Goal: Find specific page/section: Find specific page/section

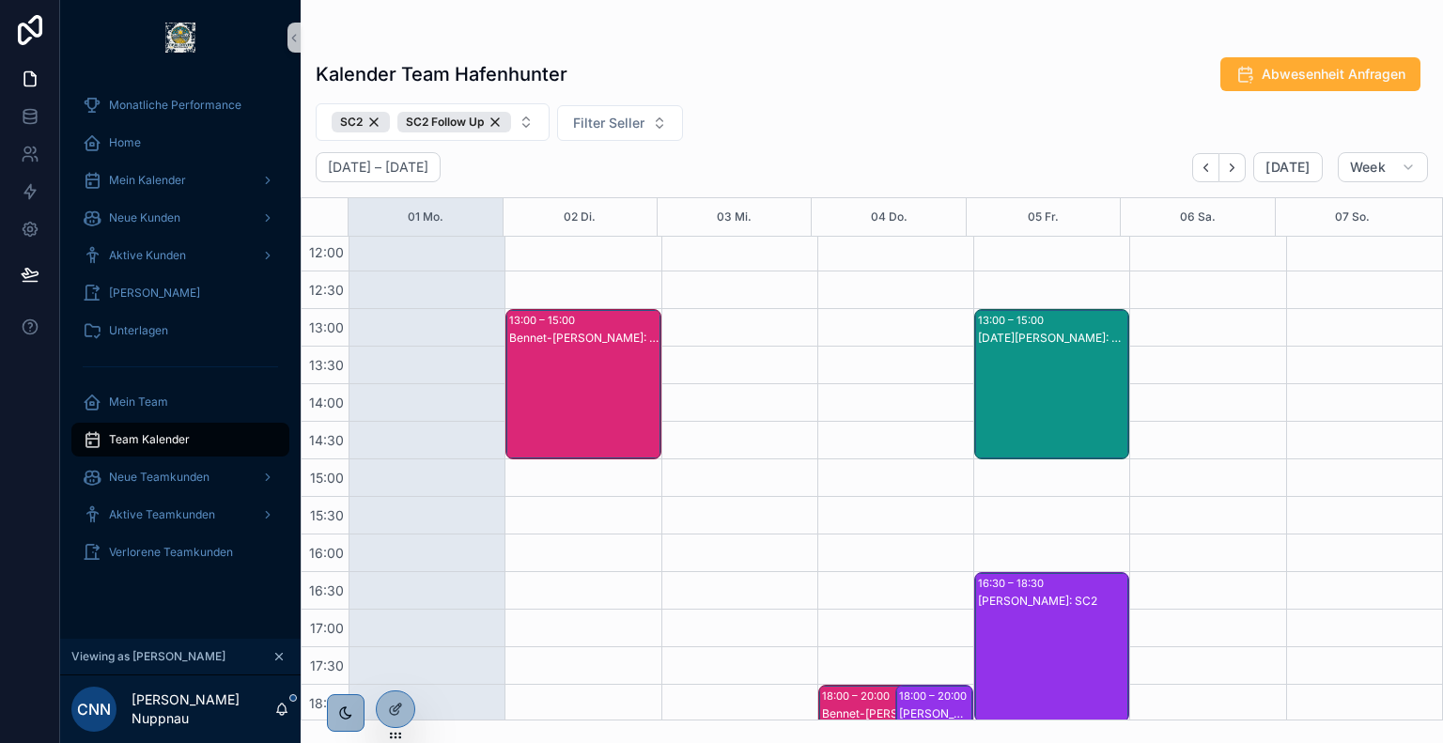
scroll to position [455, 0]
click at [586, 394] on div "Bennet-[PERSON_NAME]: SC2" at bounding box center [583, 402] width 149 height 147
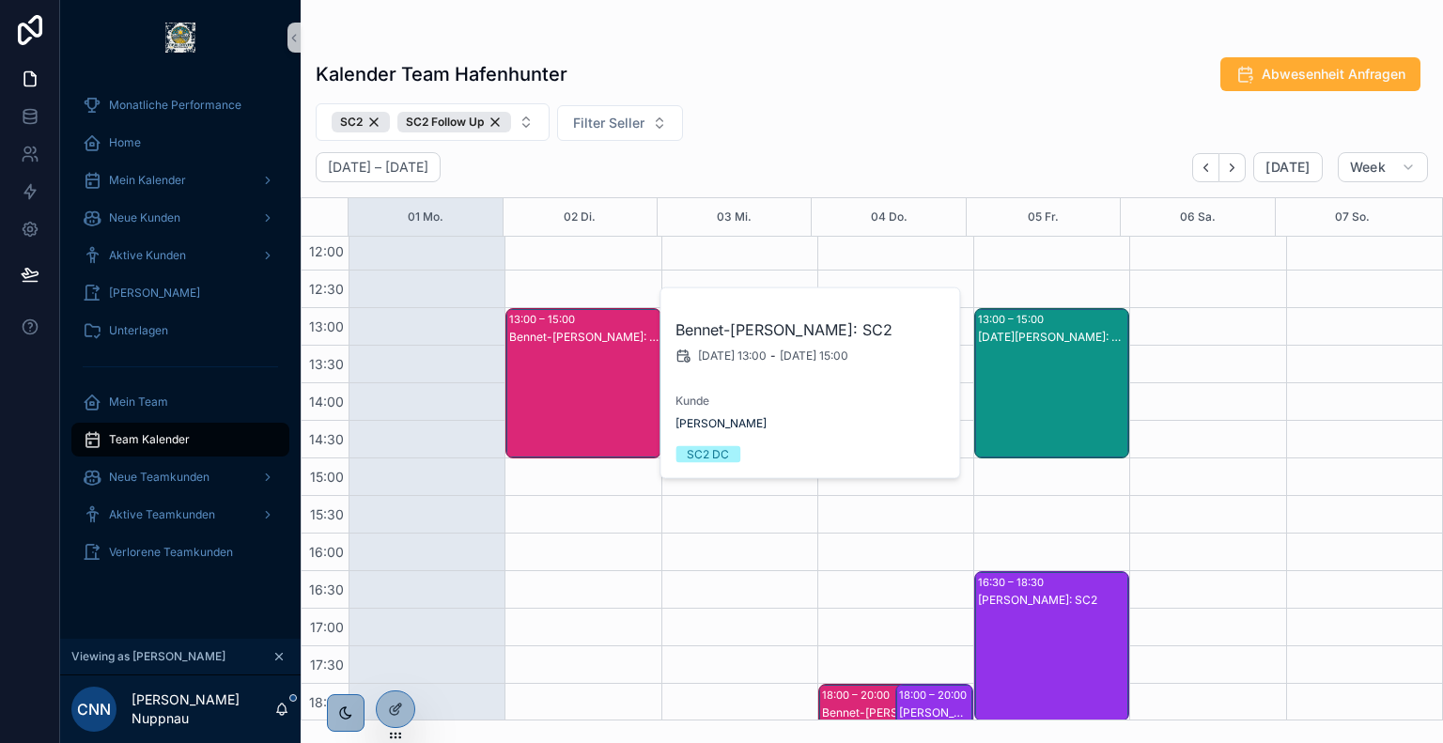
click at [721, 119] on div "SC2 SC2 Follow Up Filter Seller" at bounding box center [872, 122] width 1142 height 38
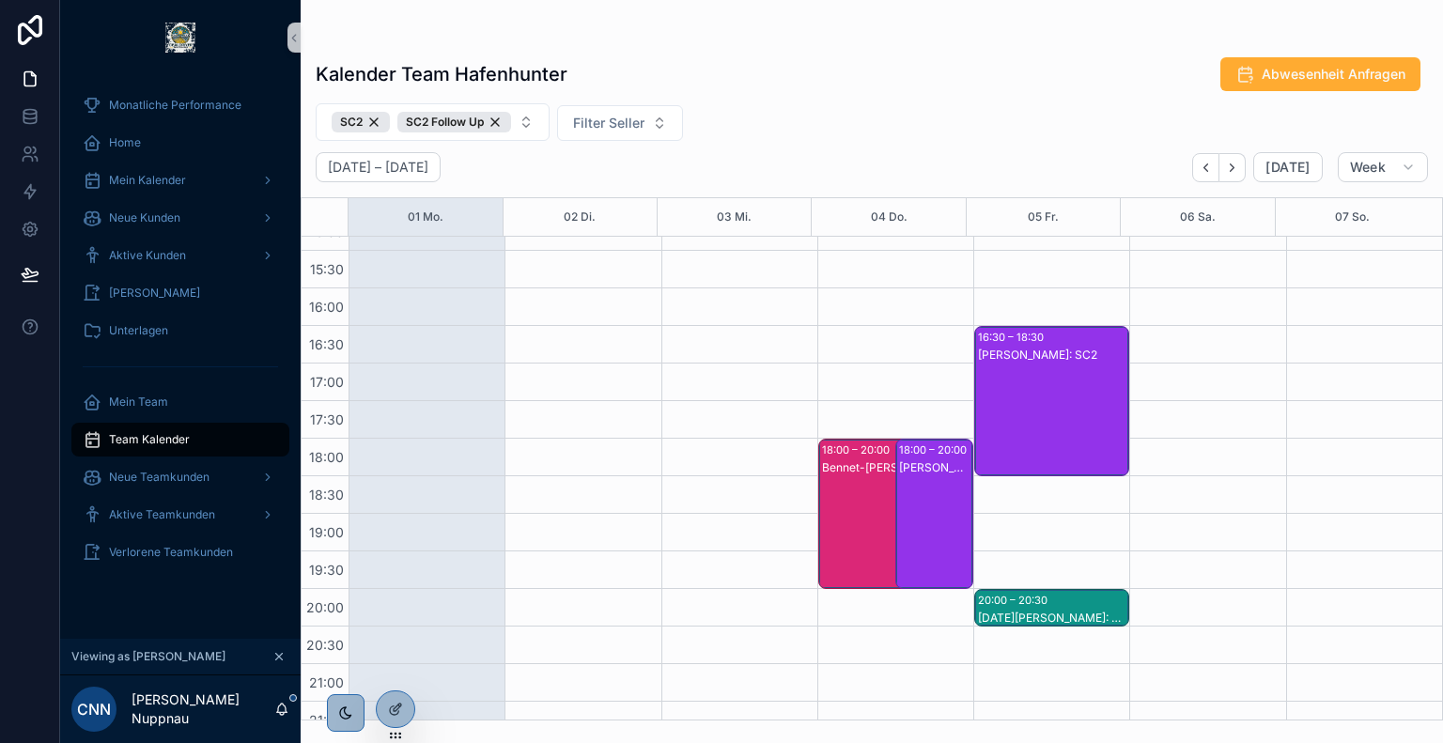
scroll to position [703, 0]
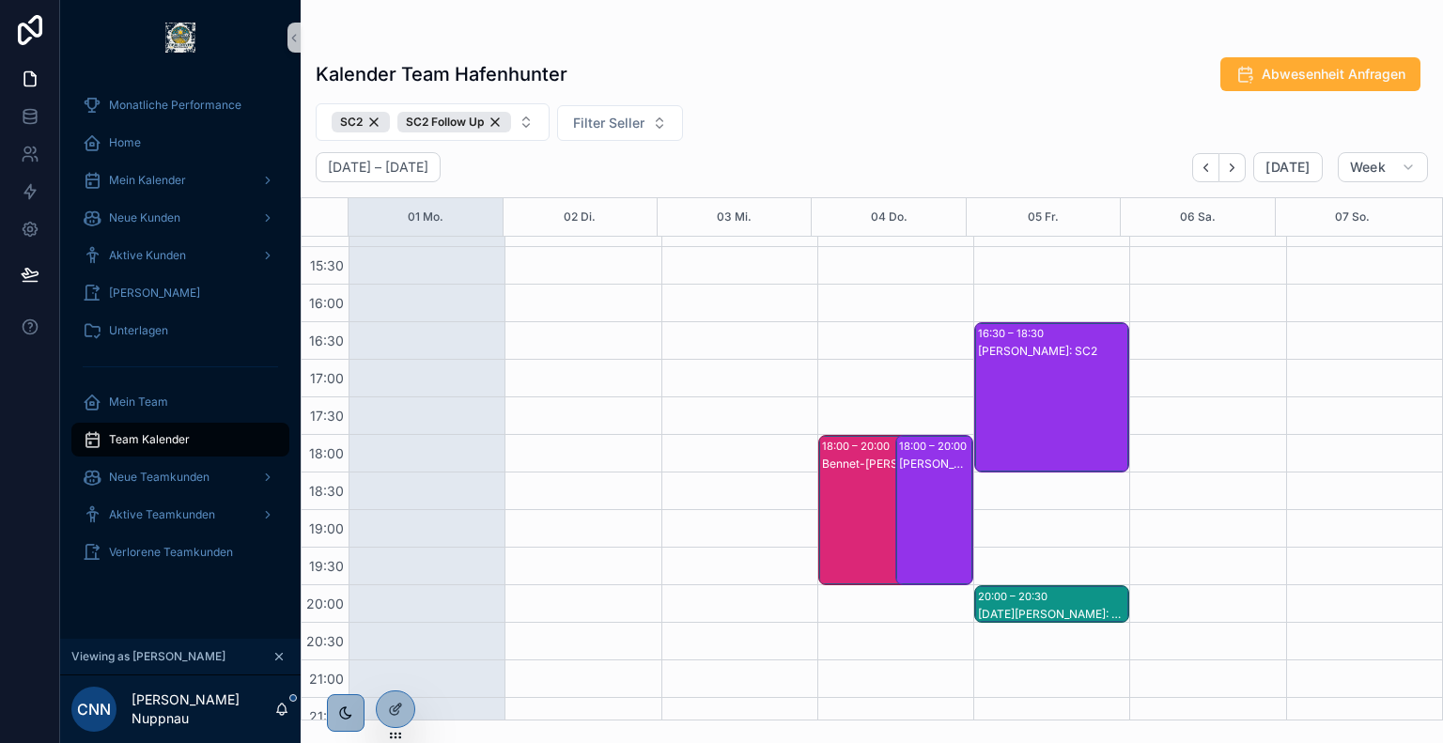
click at [843, 518] on div "Bennet-[PERSON_NAME]: SC2" at bounding box center [885, 529] width 126 height 147
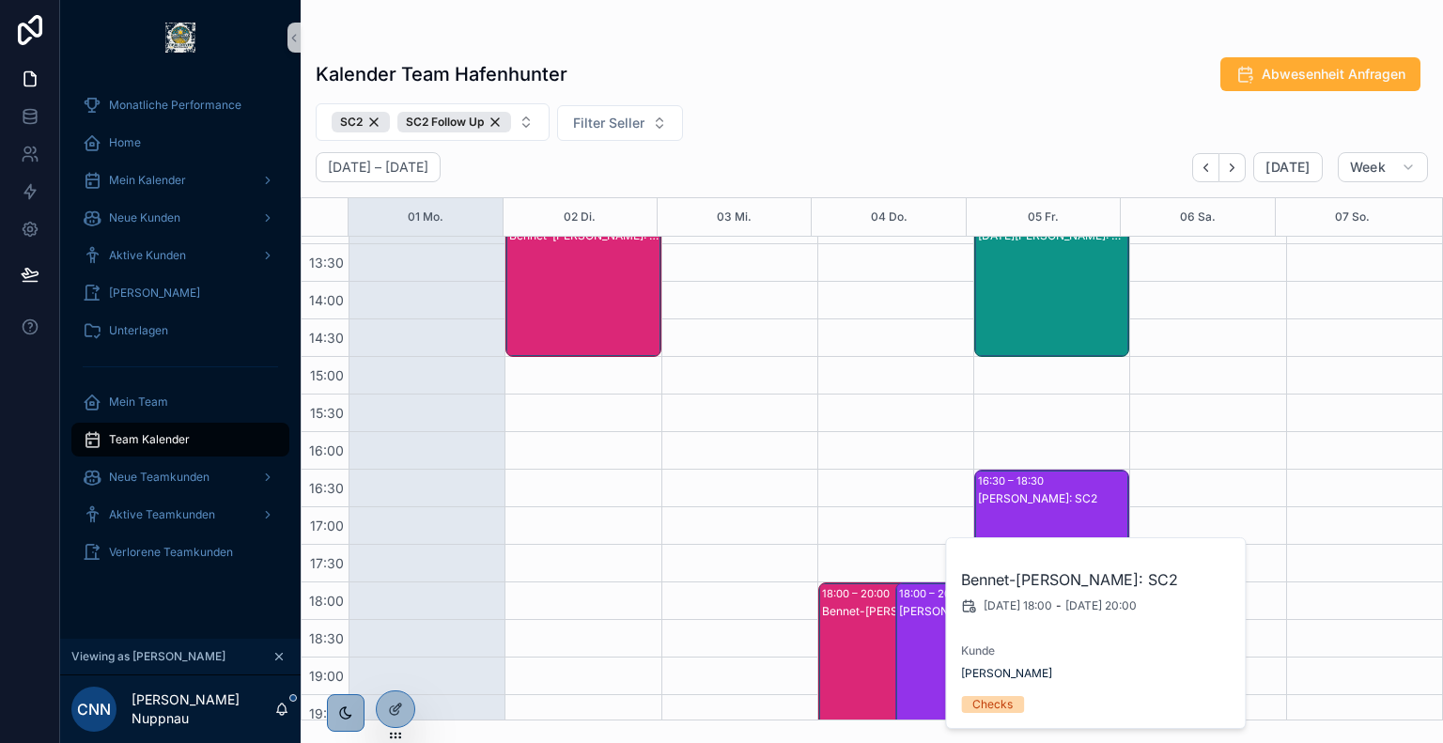
scroll to position [557, 0]
click at [905, 610] on div "[PERSON_NAME]: SC2" at bounding box center [935, 610] width 72 height 15
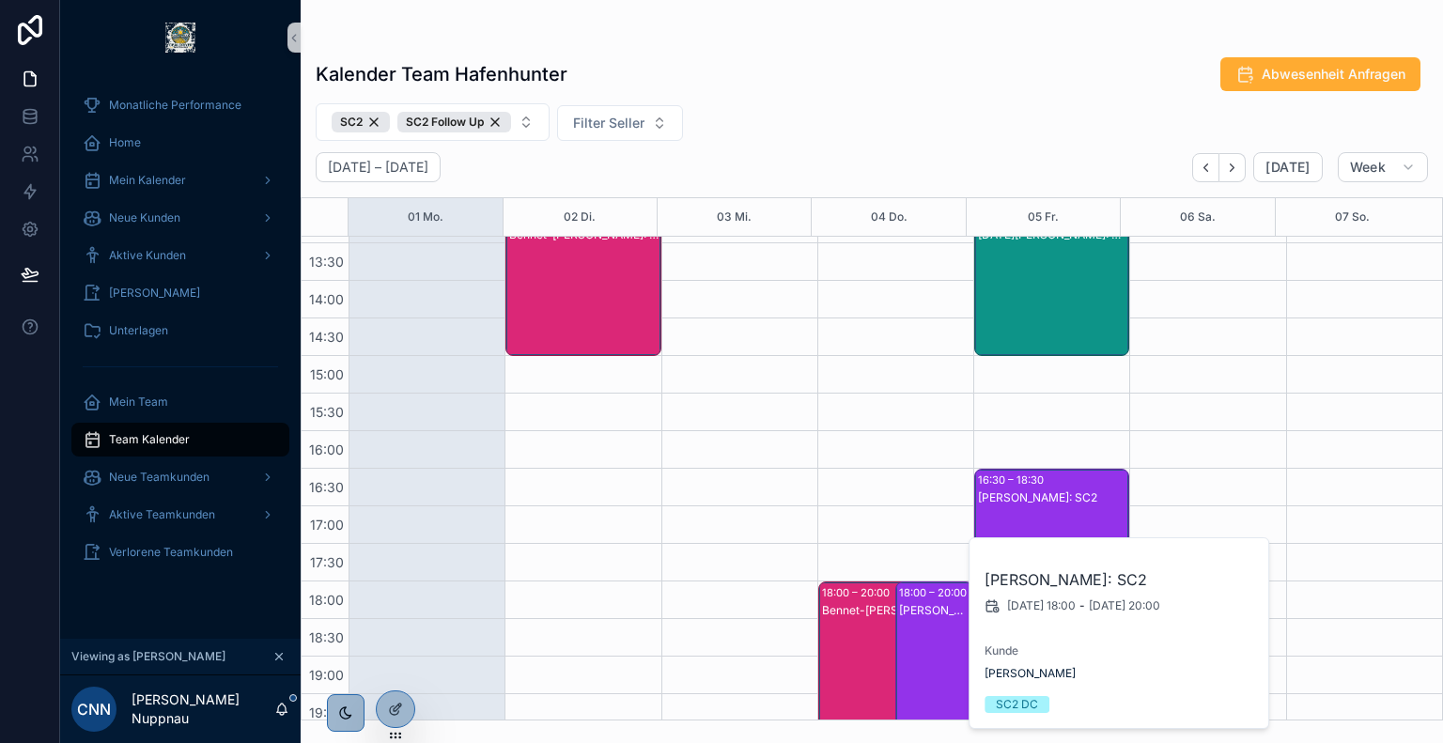
click at [1011, 506] on div "[PERSON_NAME]: SC2" at bounding box center [1052, 562] width 149 height 147
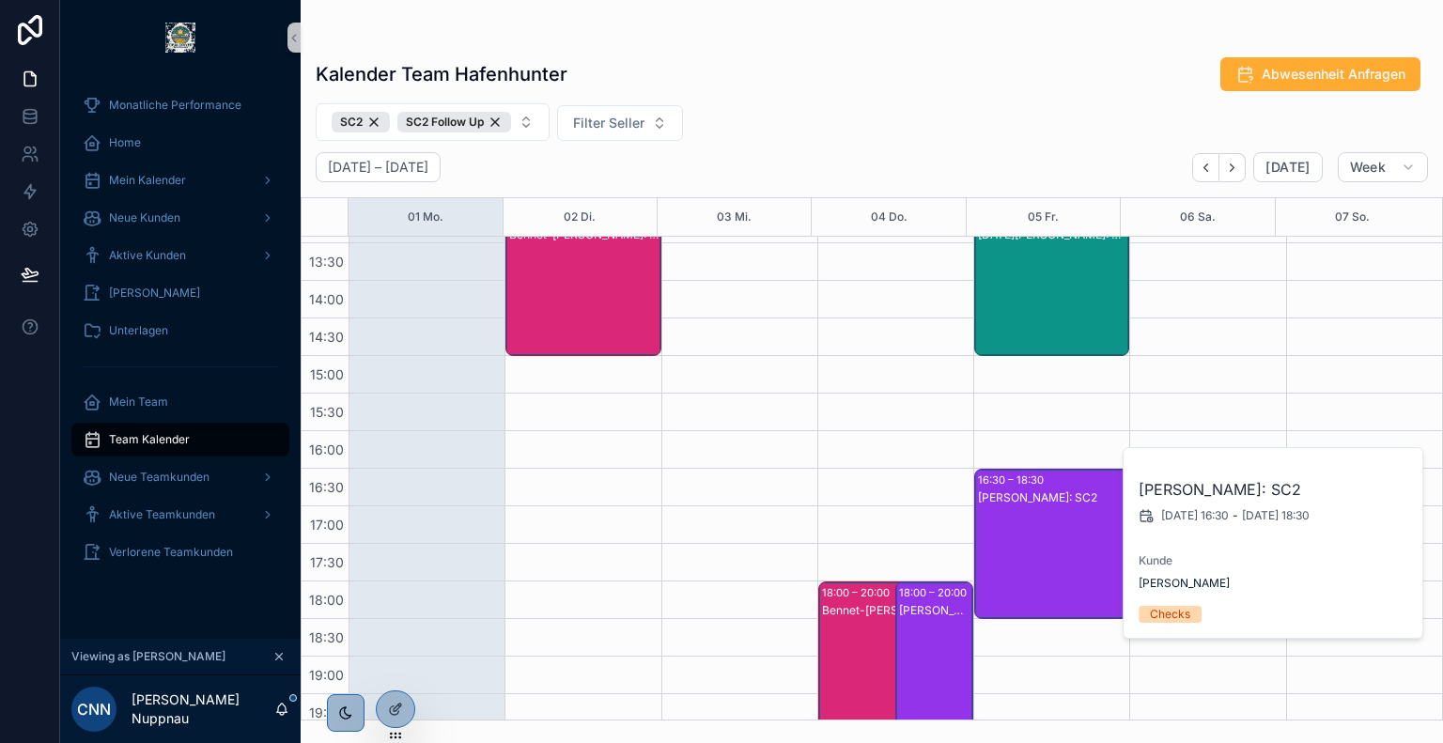
click at [812, 108] on div "SC2 SC2 Follow Up Filter Seller" at bounding box center [872, 122] width 1142 height 38
